Goal: Transaction & Acquisition: Purchase product/service

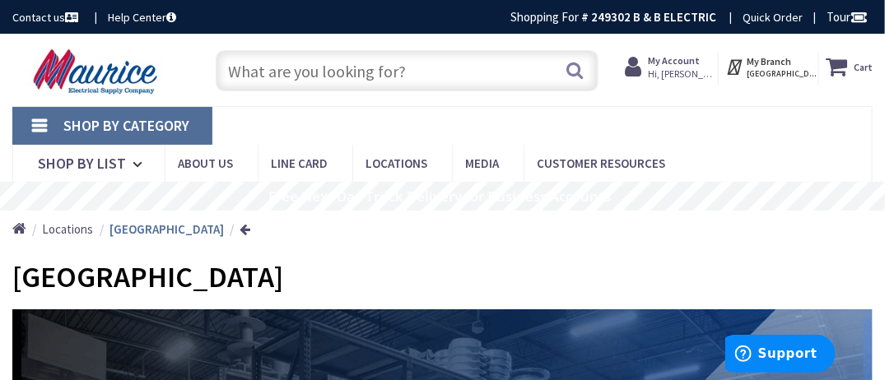
click at [282, 70] on input "text" at bounding box center [407, 70] width 383 height 41
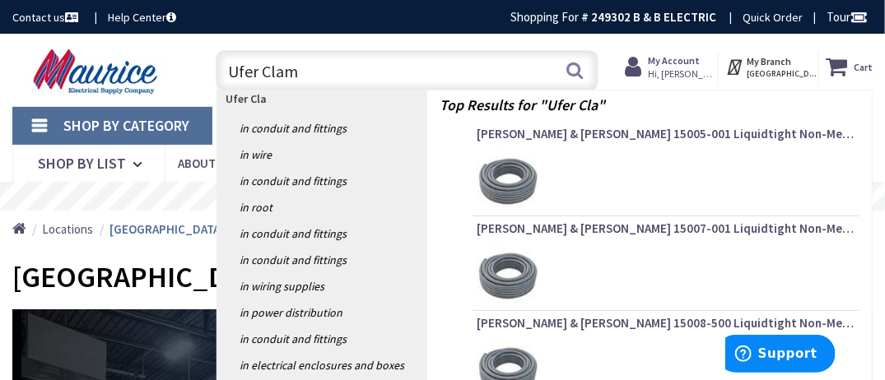
type input "Ufer Clamp"
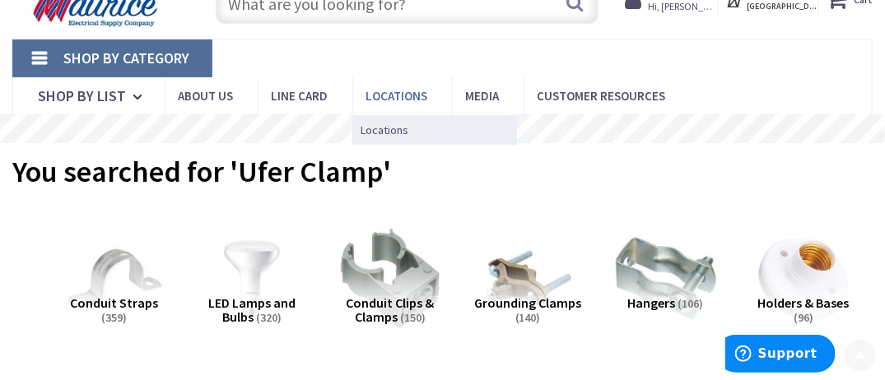
scroll to position [166, 0]
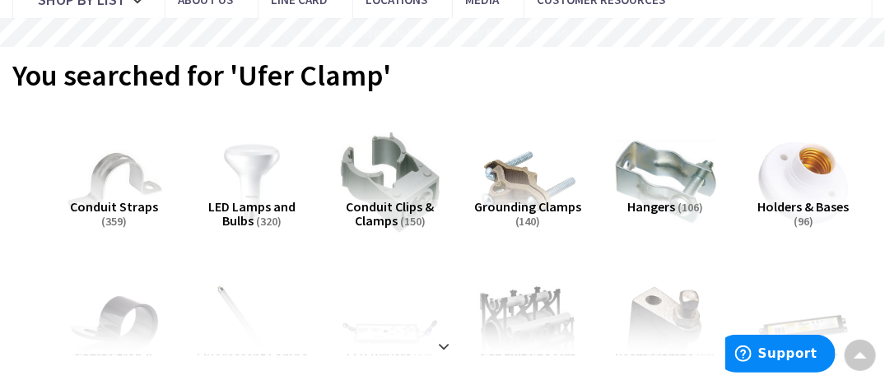
click at [516, 191] on img at bounding box center [527, 183] width 110 height 110
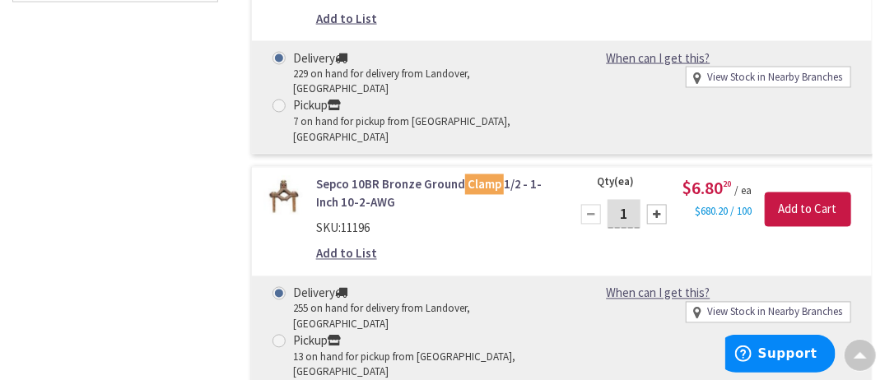
scroll to position [965, 0]
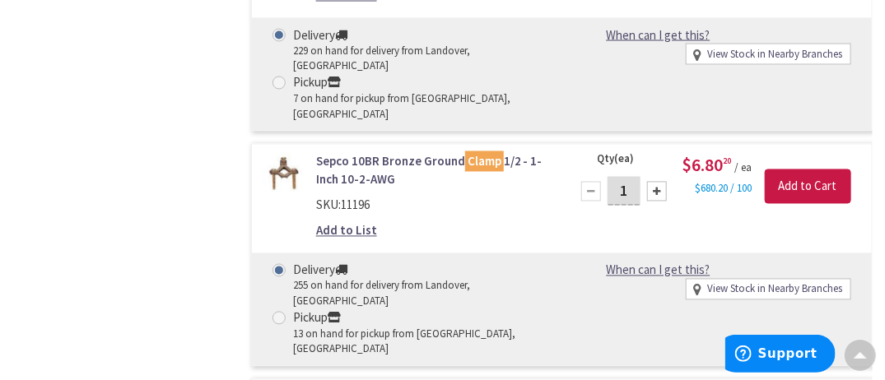
click at [360, 153] on link "Sepco 10BR Bronze Ground Clamp 1/2 - 1-Inch 10-2-AWG" at bounding box center [433, 170] width 234 height 35
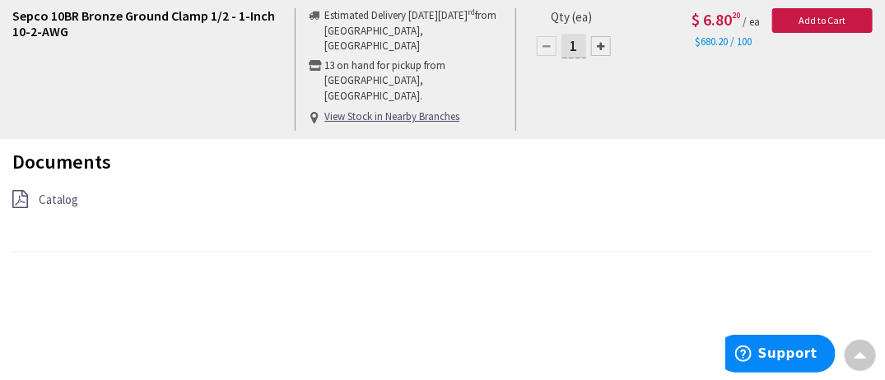
scroll to position [1154, 0]
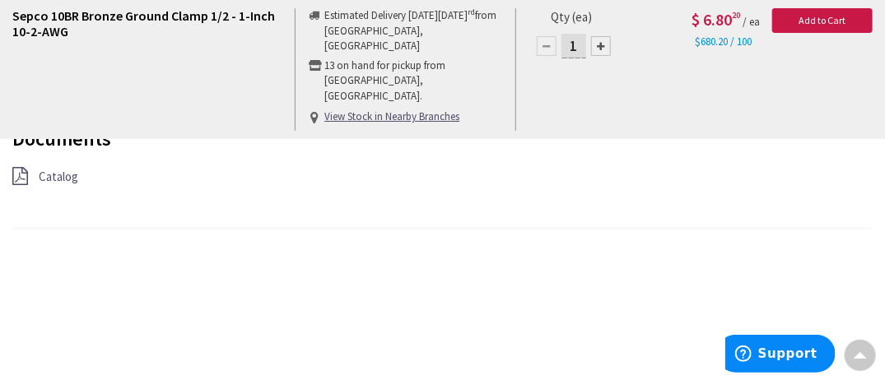
click at [56, 173] on span "Catalog" at bounding box center [58, 177] width 39 height 16
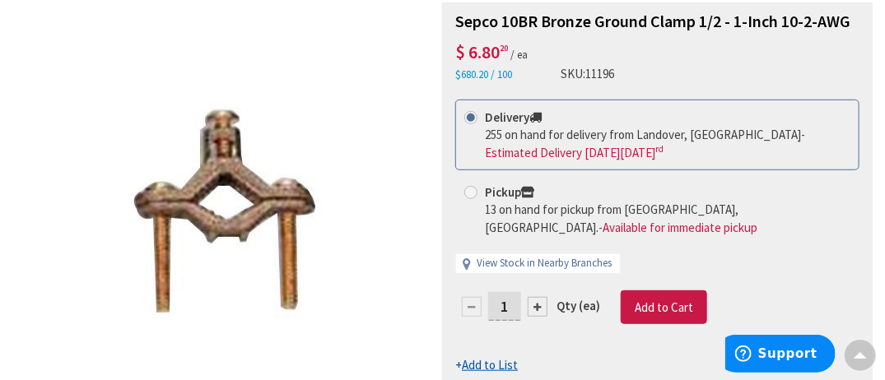
scroll to position [0, 0]
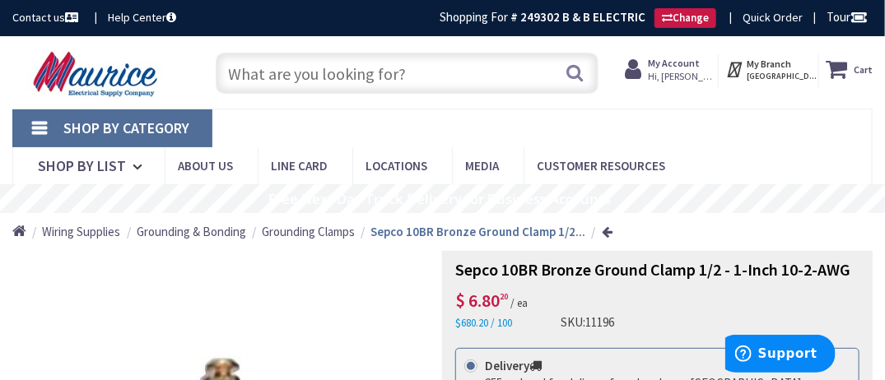
click at [333, 77] on input "text" at bounding box center [407, 73] width 383 height 41
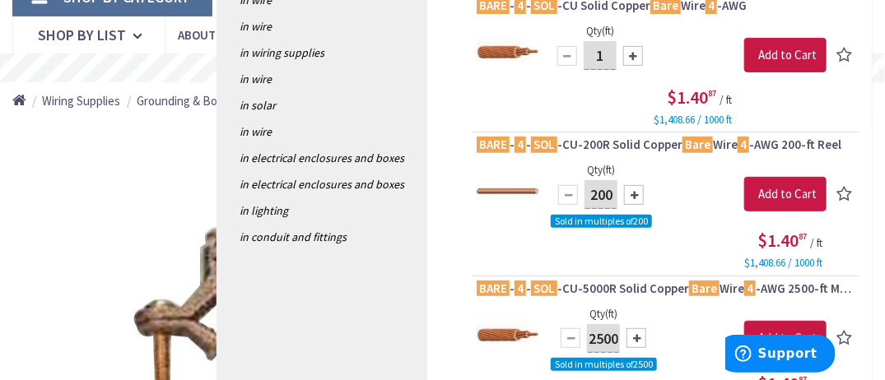
scroll to position [165, 0]
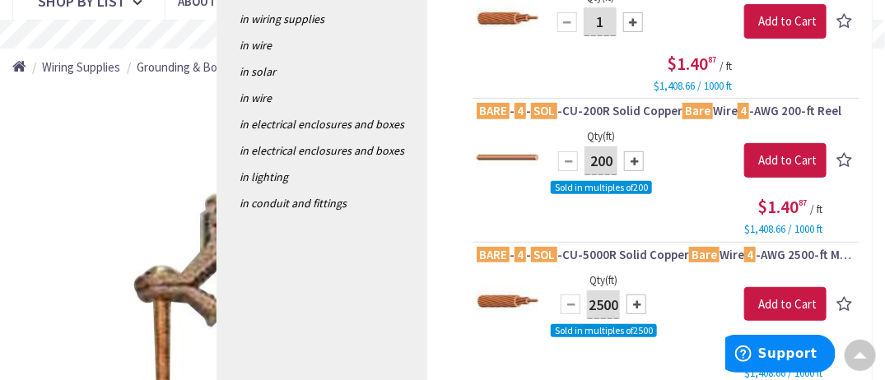
type input "#4 Bare Soli"
click at [518, 145] on img at bounding box center [507, 158] width 62 height 62
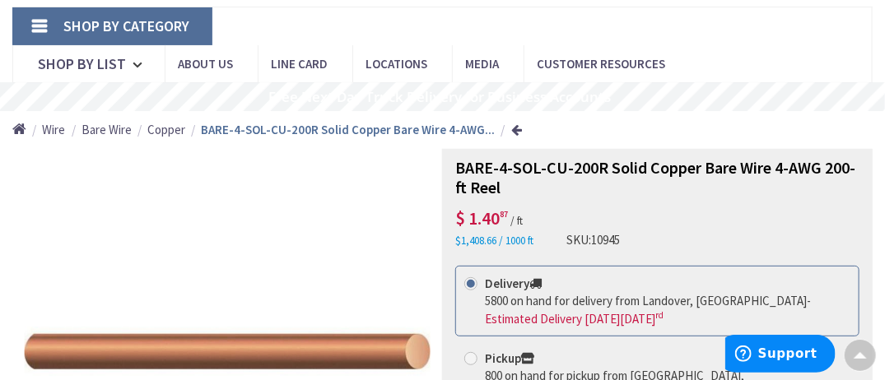
scroll to position [82, 0]
